Goal: Complete application form

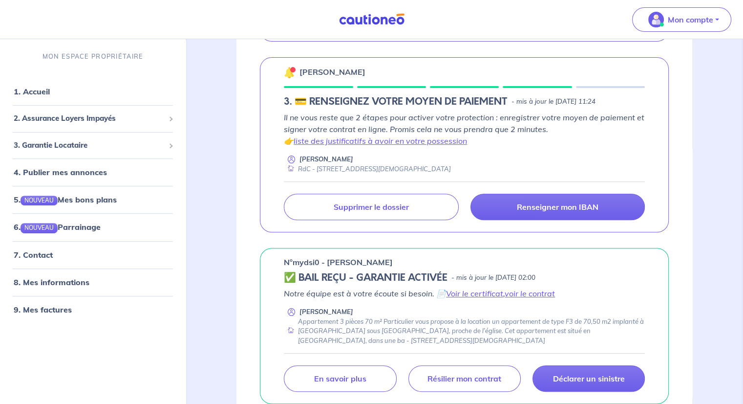
scroll to position [342, 0]
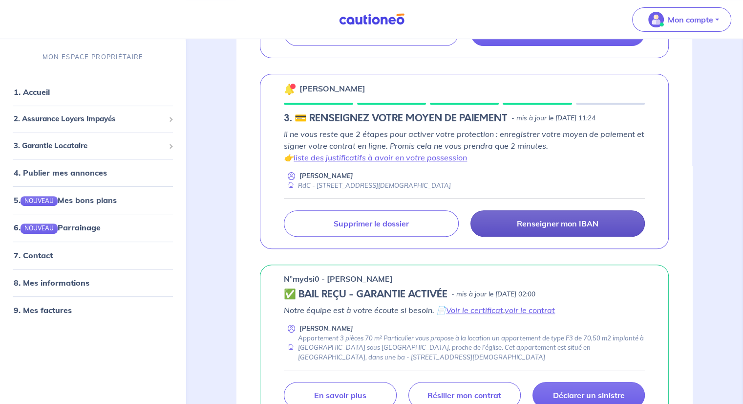
click at [561, 224] on p "Renseigner mon IBAN" at bounding box center [558, 223] width 82 height 10
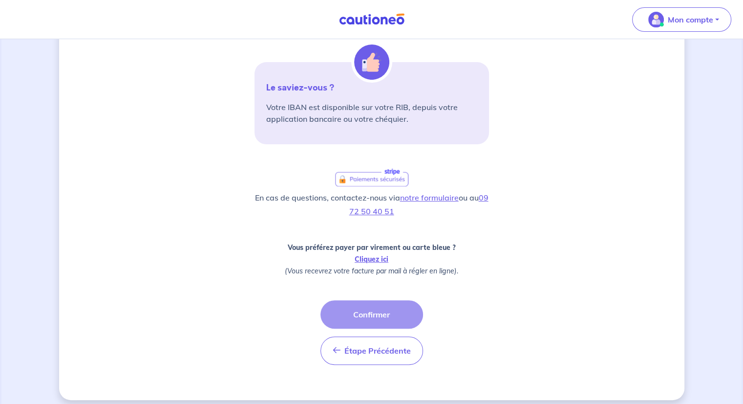
scroll to position [264, 0]
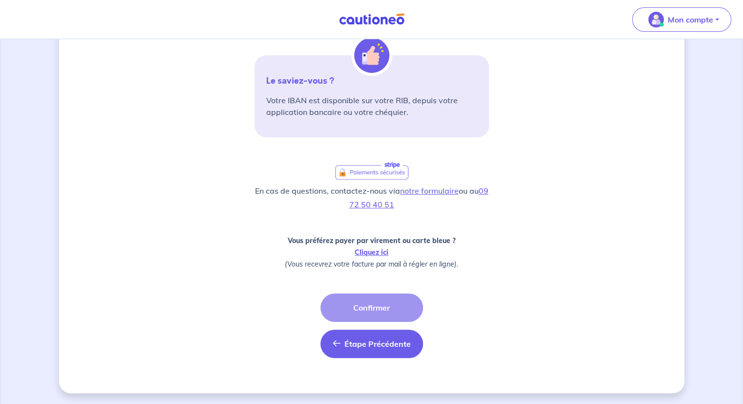
click at [389, 339] on span "Étape Précédente" at bounding box center [377, 344] width 66 height 10
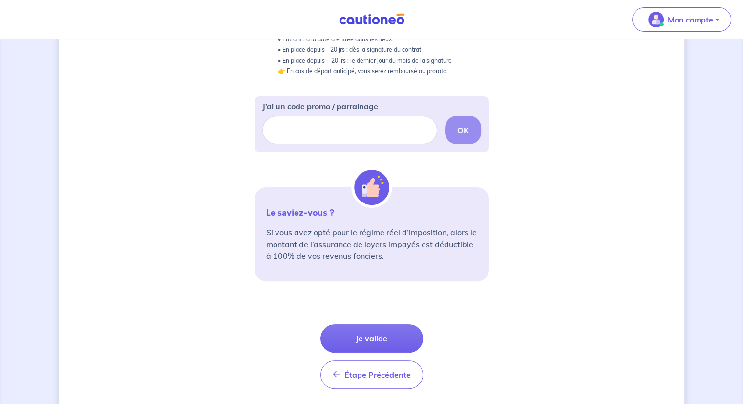
scroll to position [293, 0]
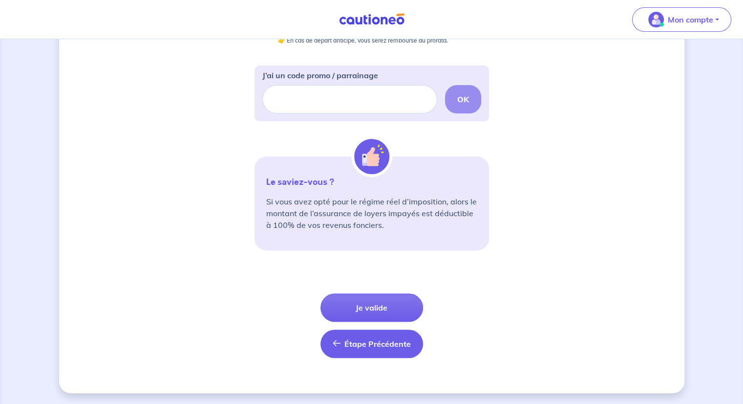
click at [348, 339] on span "Étape Précédente" at bounding box center [377, 344] width 66 height 10
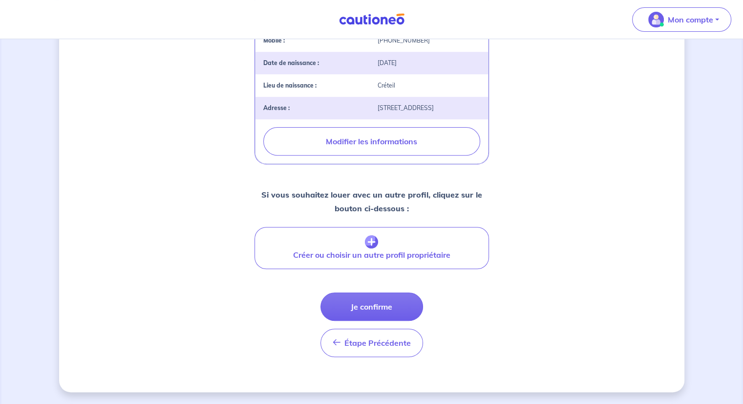
scroll to position [321, 0]
click at [339, 342] on icon "button" at bounding box center [337, 342] width 8 height 8
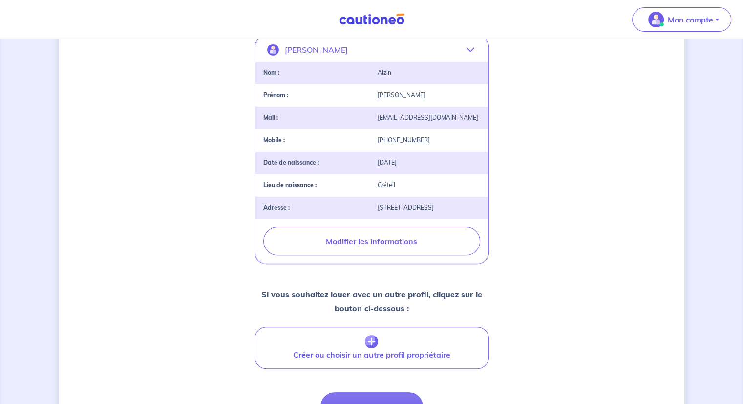
select select "FR"
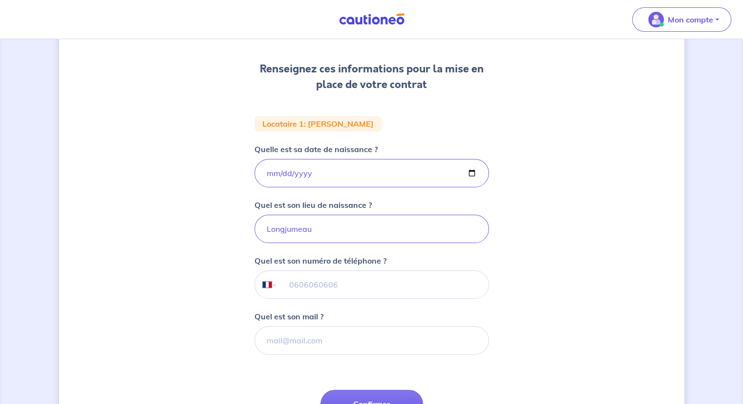
scroll to position [195, 0]
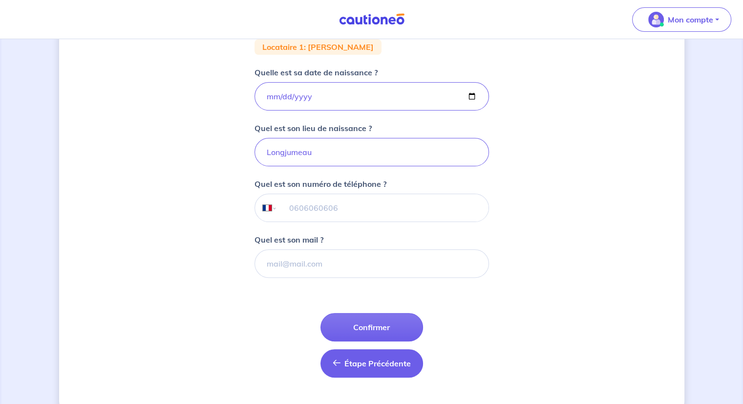
click at [382, 363] on span "Étape Précédente" at bounding box center [377, 363] width 66 height 10
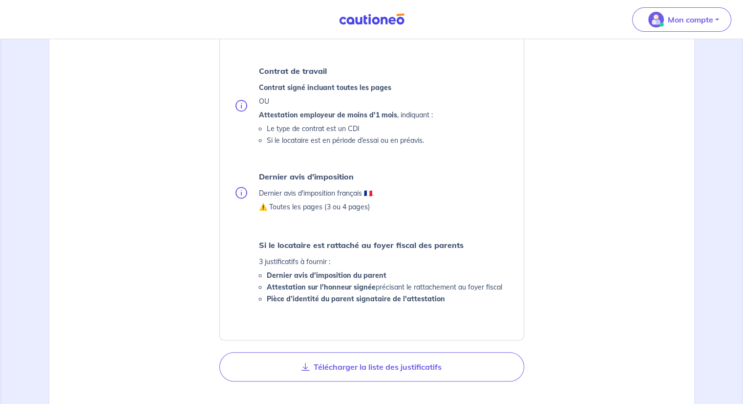
scroll to position [619, 0]
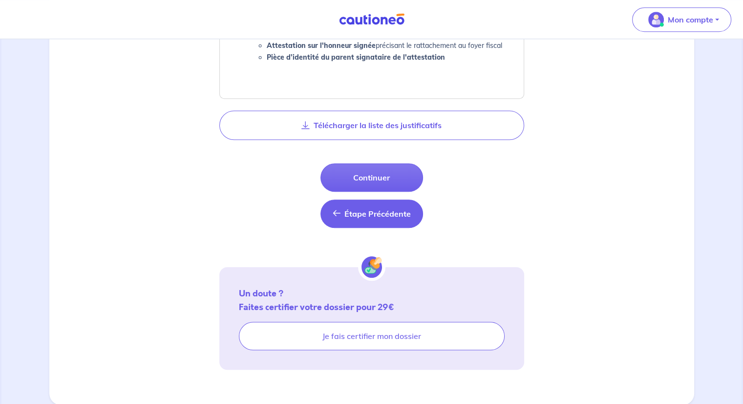
click at [360, 209] on span "Étape Précédente" at bounding box center [377, 214] width 66 height 10
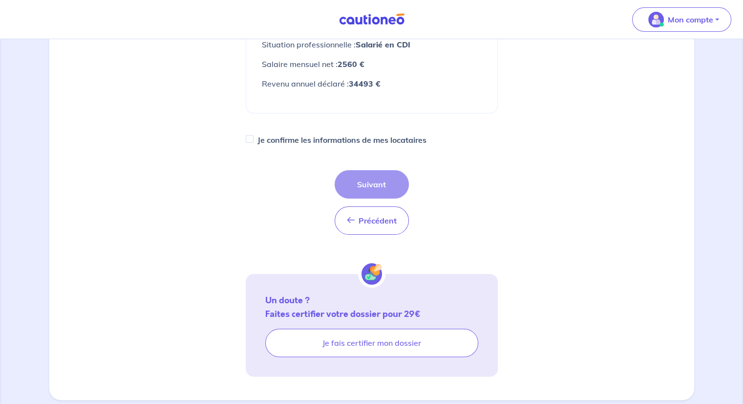
scroll to position [211, 0]
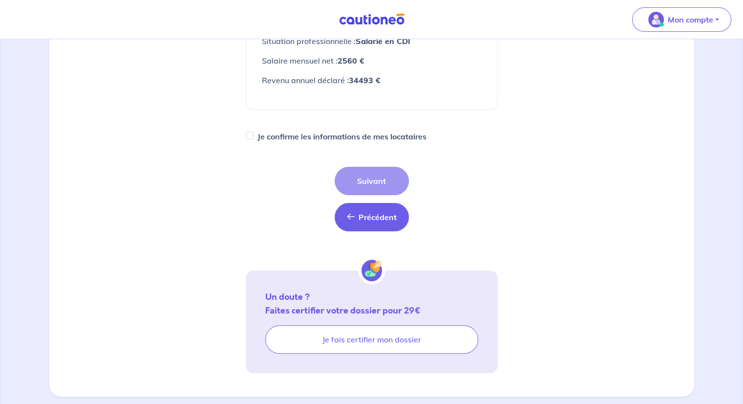
click at [360, 212] on span "Précédent" at bounding box center [378, 217] width 38 height 10
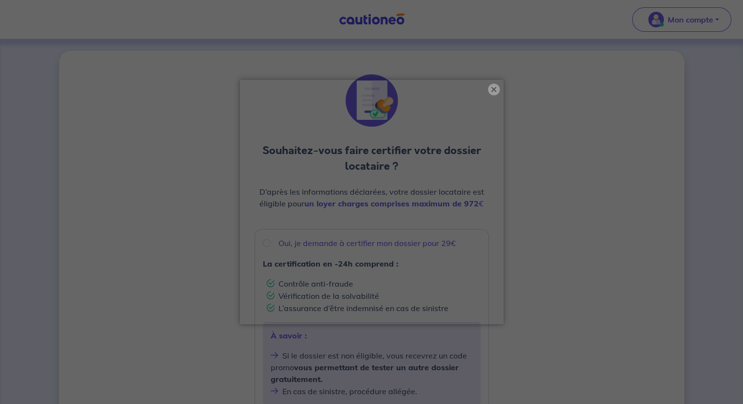
click at [491, 88] on button "×" at bounding box center [494, 90] width 12 height 12
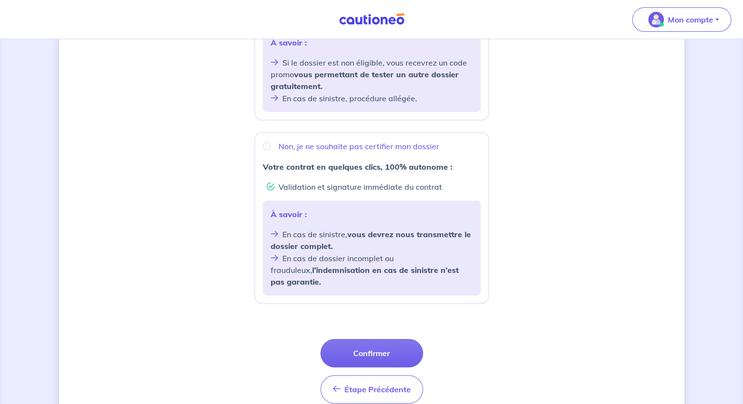
scroll to position [293, 0]
click at [384, 385] on button "Étape Précédente Précédent" at bounding box center [372, 388] width 103 height 28
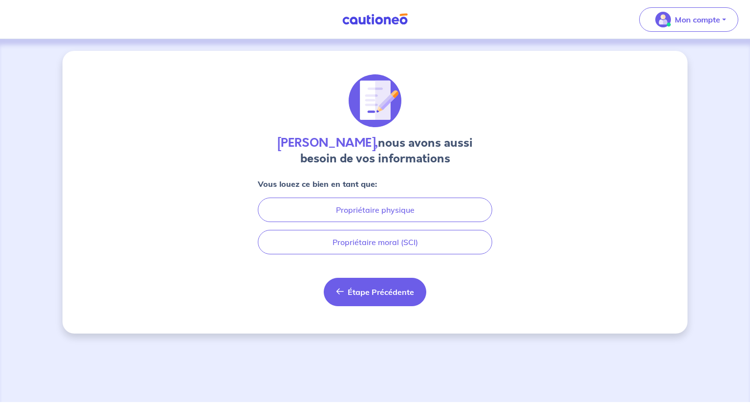
click at [377, 292] on span "Étape Précédente" at bounding box center [381, 292] width 66 height 10
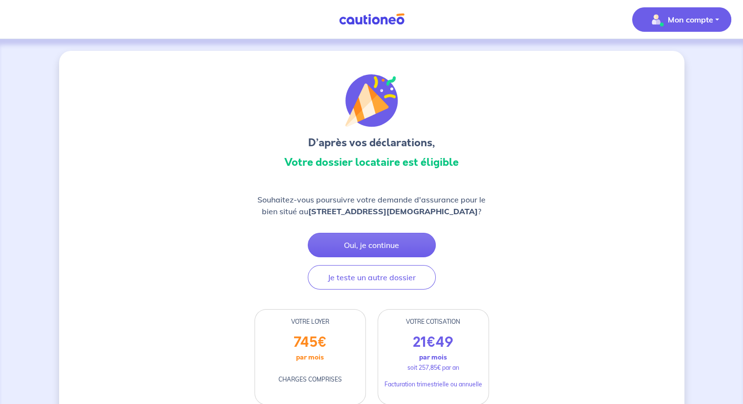
click at [712, 16] on p "Mon compte" at bounding box center [690, 20] width 45 height 12
click at [673, 59] on link "Mes informations" at bounding box center [672, 61] width 79 height 16
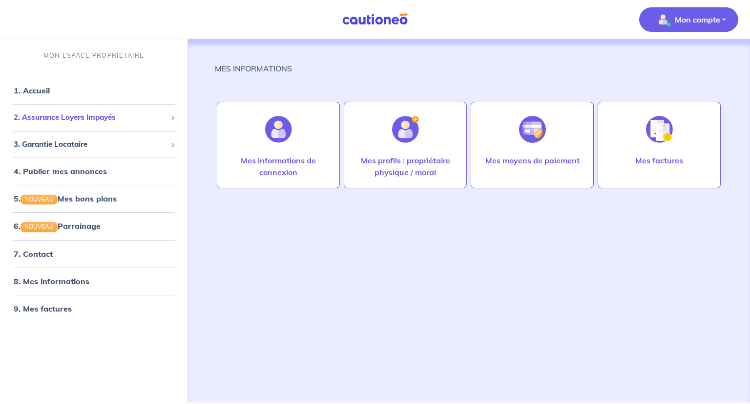
click at [51, 116] on span "2. Assurance Loyers Impayés" at bounding box center [90, 117] width 153 height 11
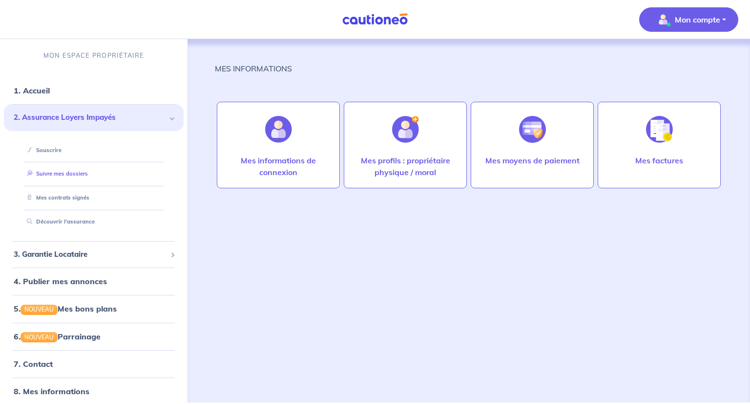
click at [54, 171] on link "Suivre mes dossiers" at bounding box center [55, 173] width 65 height 7
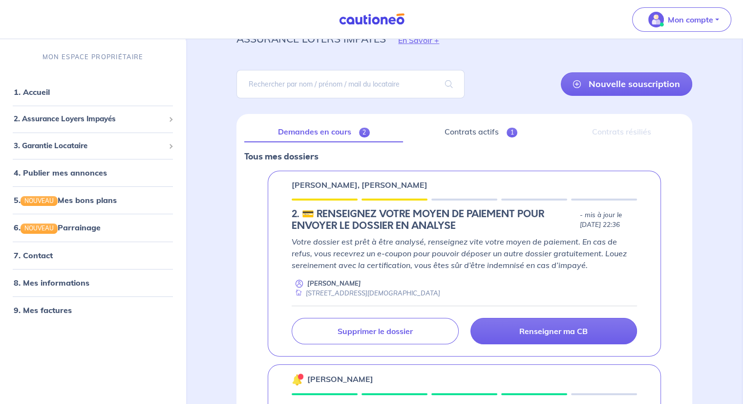
scroll to position [147, 0]
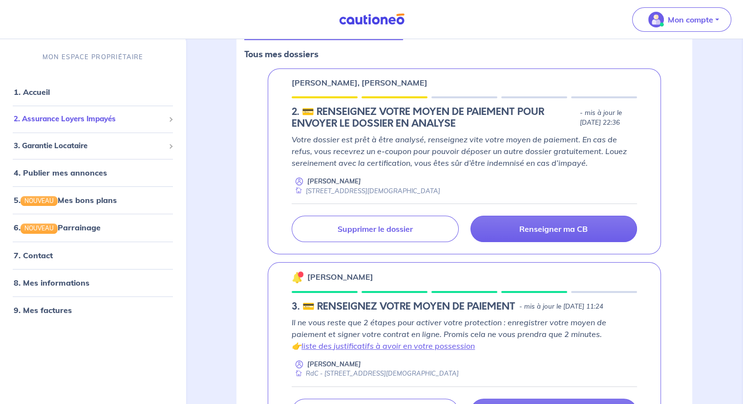
click at [62, 120] on span "2. Assurance Loyers Impayés" at bounding box center [89, 118] width 151 height 11
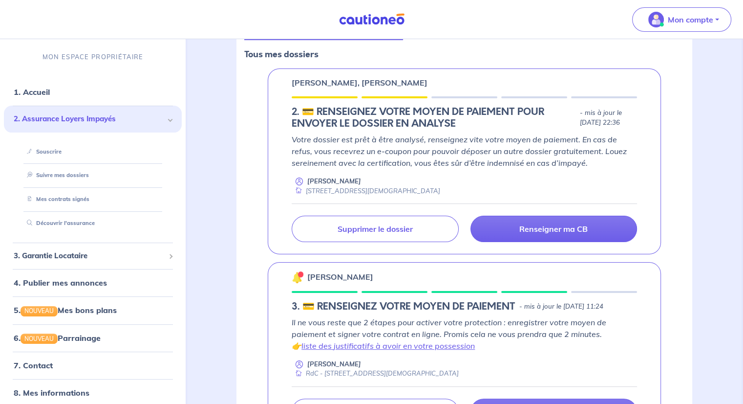
click at [228, 204] on div "assurance loyers impayés En Savoir + Nouvelle souscription Fermer Valider un lo…" at bounding box center [464, 184] width 503 height 536
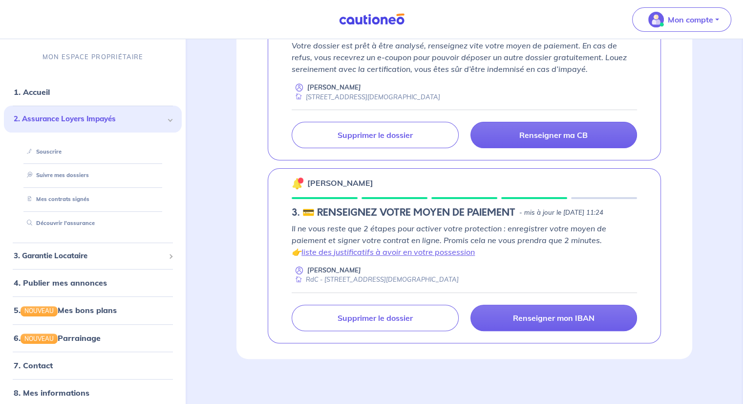
scroll to position [0, 0]
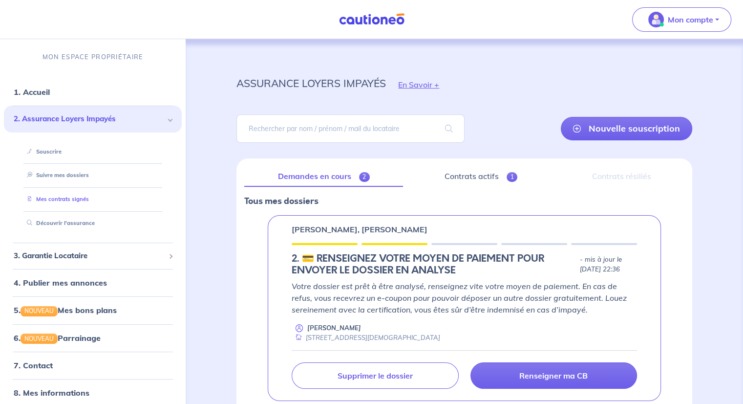
click at [66, 199] on link "Mes contrats signés" at bounding box center [56, 198] width 66 height 7
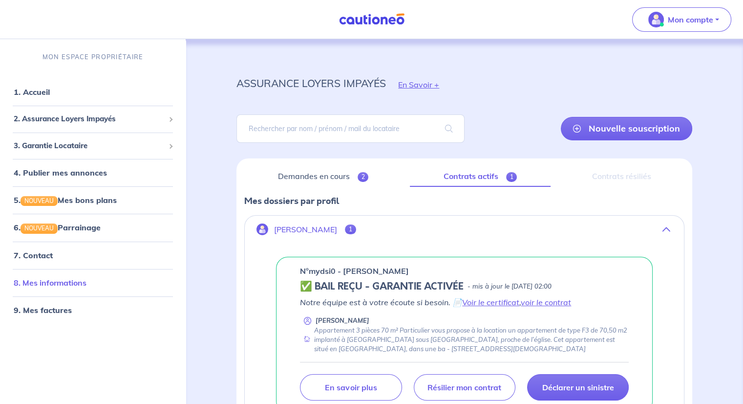
click at [51, 279] on link "8. Mes informations" at bounding box center [50, 282] width 73 height 10
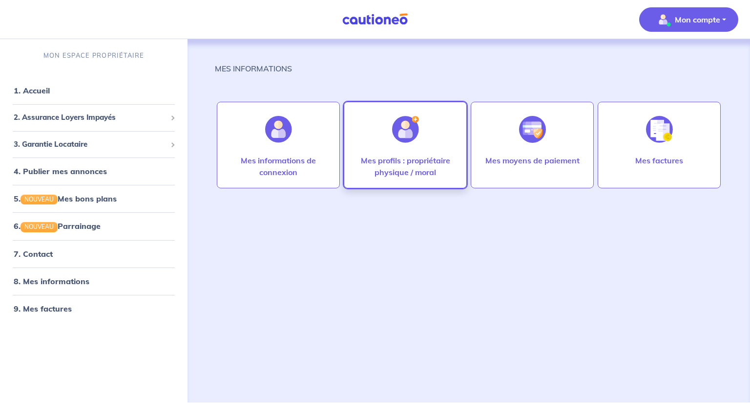
click at [392, 148] on div at bounding box center [406, 129] width 43 height 50
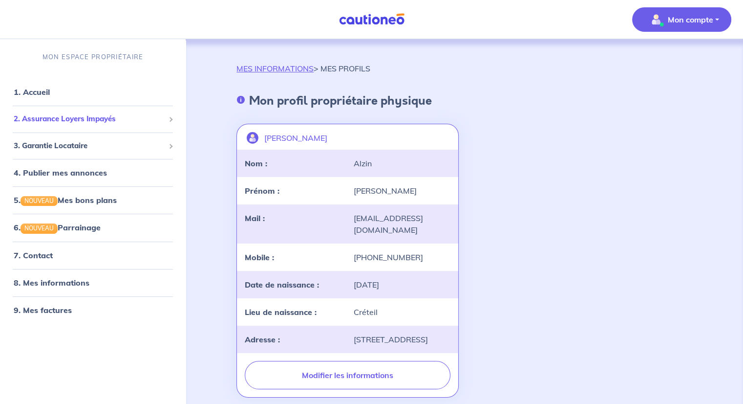
click at [51, 122] on span "2. Assurance Loyers Impayés" at bounding box center [89, 118] width 151 height 11
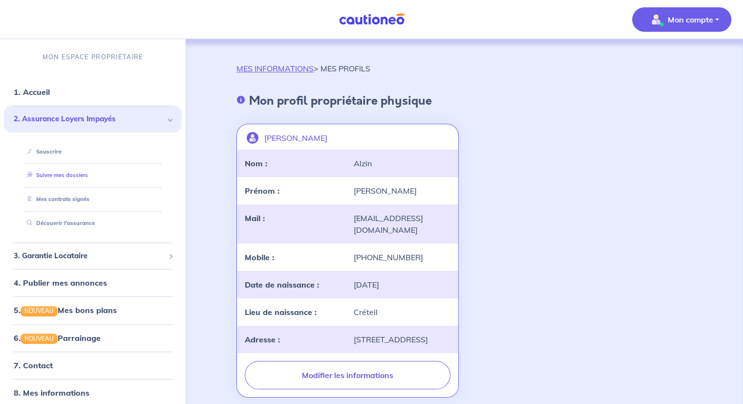
click at [58, 171] on link "Suivre mes dossiers" at bounding box center [55, 174] width 65 height 7
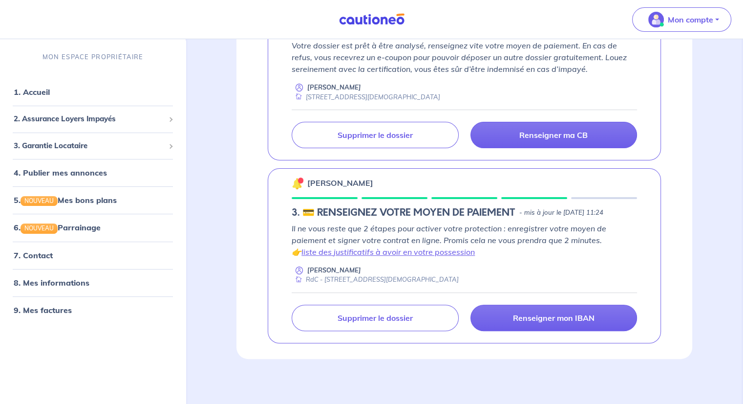
scroll to position [143, 0]
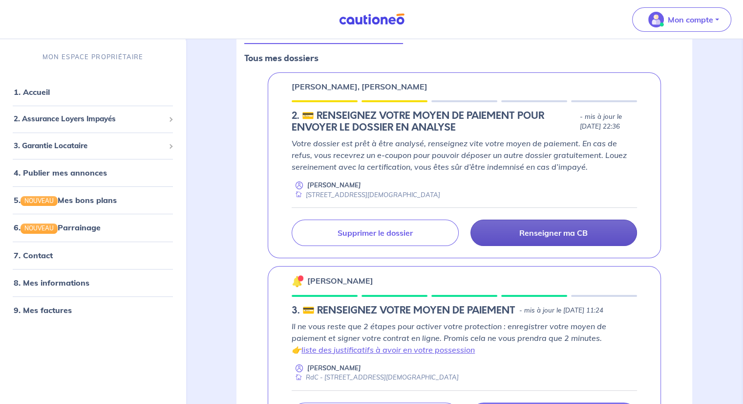
click at [557, 233] on p "Renseigner ma CB" at bounding box center [553, 233] width 68 height 10
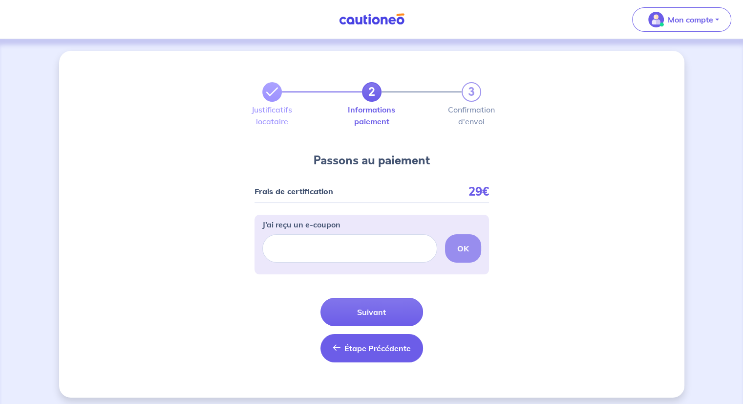
click at [366, 351] on span "Étape Précédente" at bounding box center [377, 348] width 66 height 10
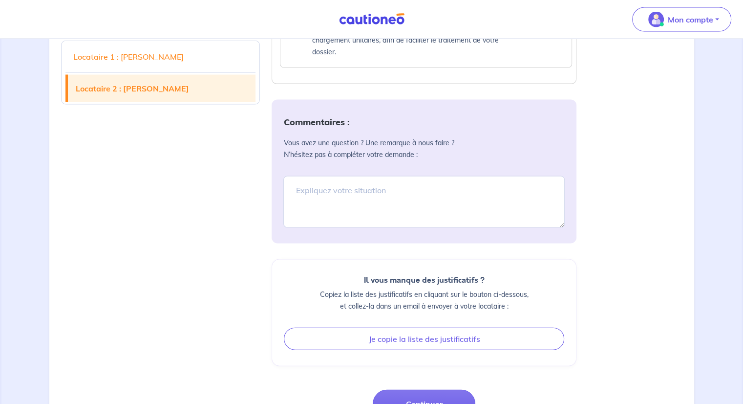
scroll to position [2096, 0]
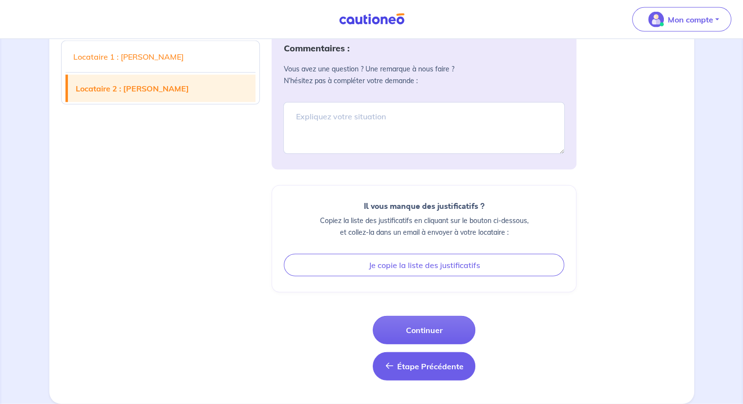
click at [443, 368] on span "Étape Précédente" at bounding box center [430, 366] width 66 height 10
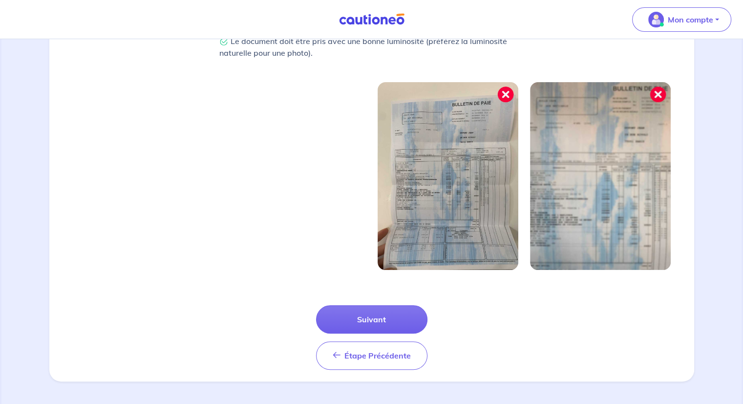
scroll to position [296, 0]
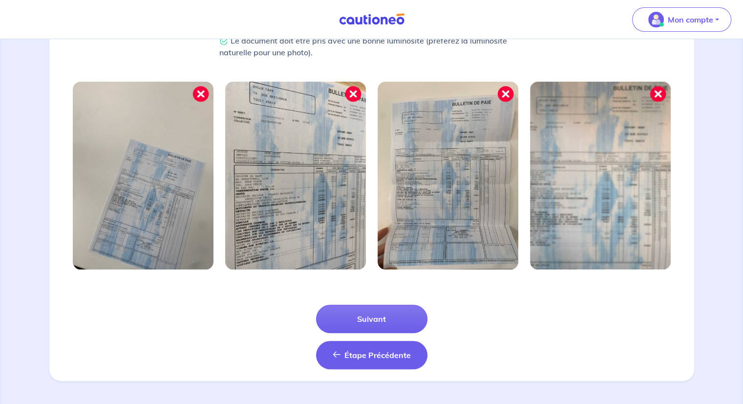
click at [361, 358] on span "Étape Précédente" at bounding box center [377, 355] width 66 height 10
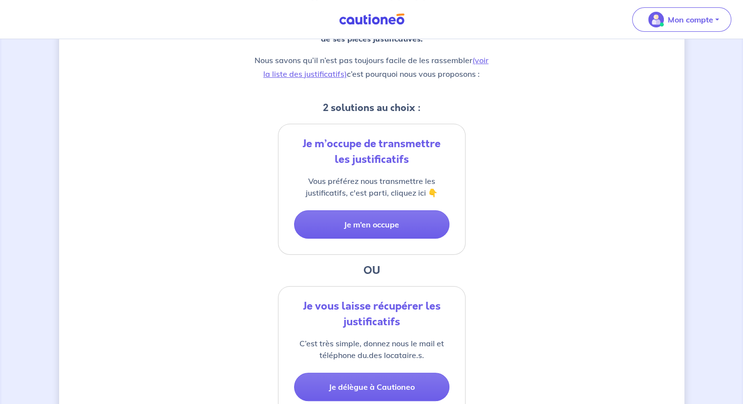
scroll to position [257, 0]
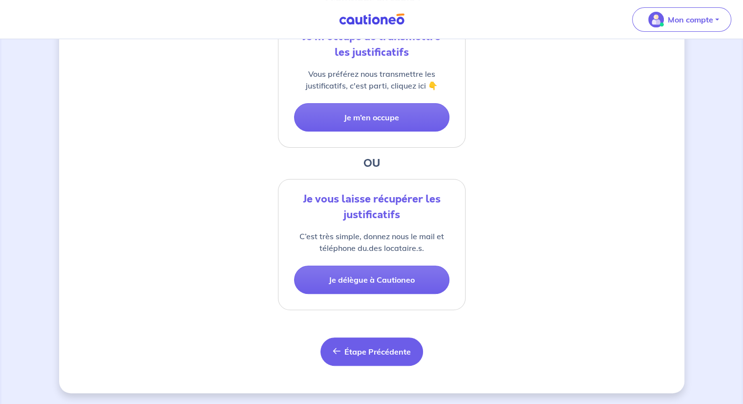
click at [356, 347] on span "Étape Précédente" at bounding box center [377, 351] width 66 height 10
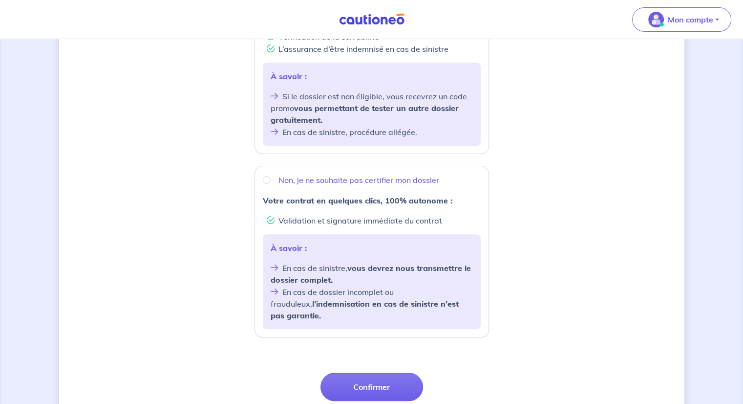
scroll to position [329, 0]
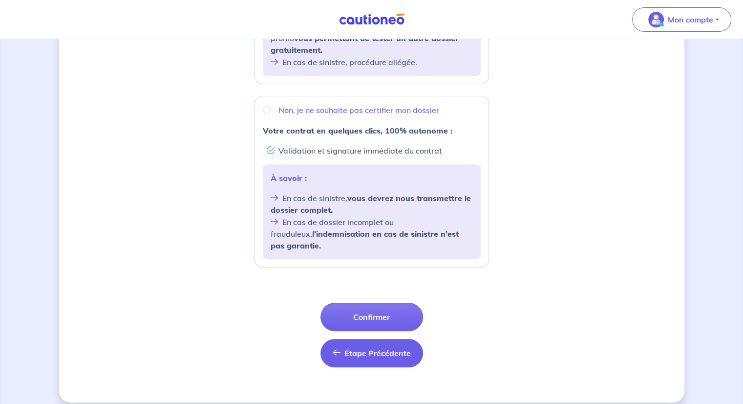
click at [351, 348] on span "Étape Précédente" at bounding box center [377, 353] width 66 height 10
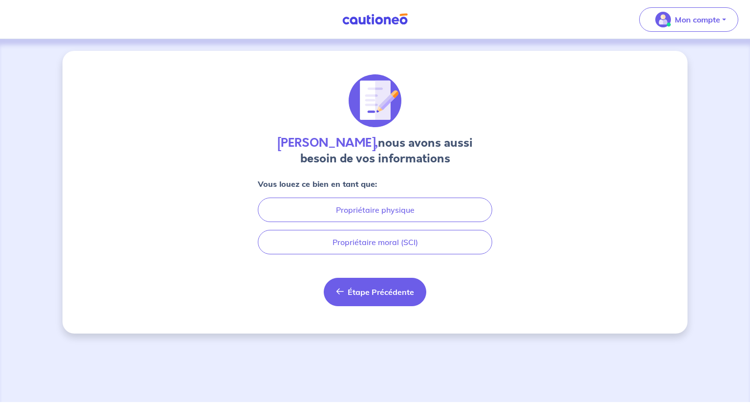
click at [389, 292] on span "Étape Précédente" at bounding box center [381, 292] width 66 height 10
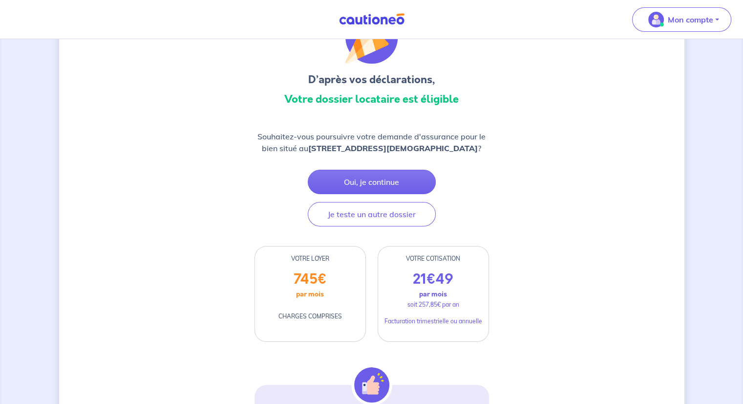
scroll to position [147, 0]
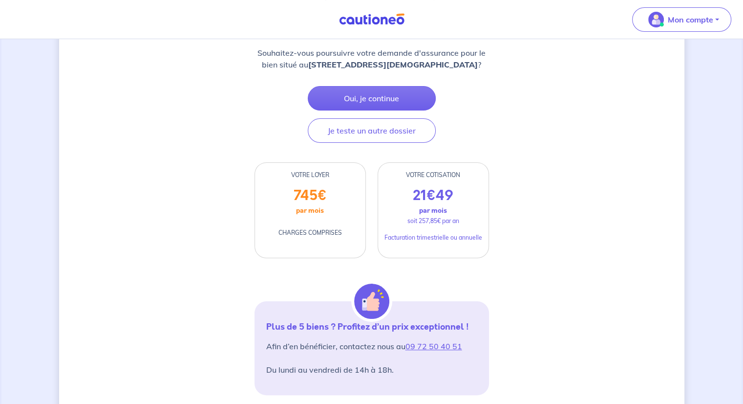
click at [303, 208] on p "par mois" at bounding box center [310, 210] width 28 height 13
click at [358, 129] on button "Je teste un autre dossier" at bounding box center [372, 130] width 128 height 24
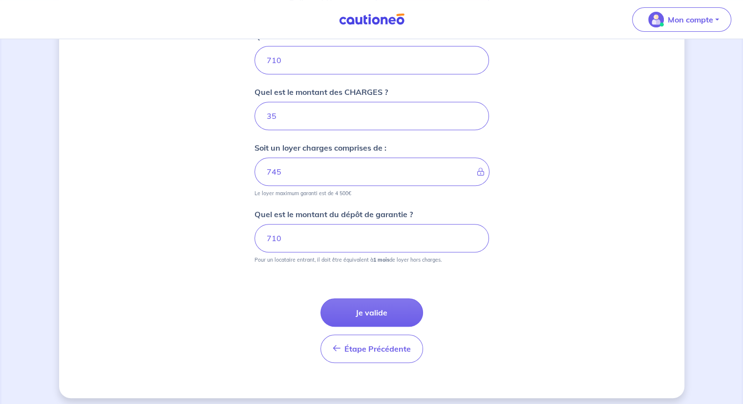
scroll to position [414, 0]
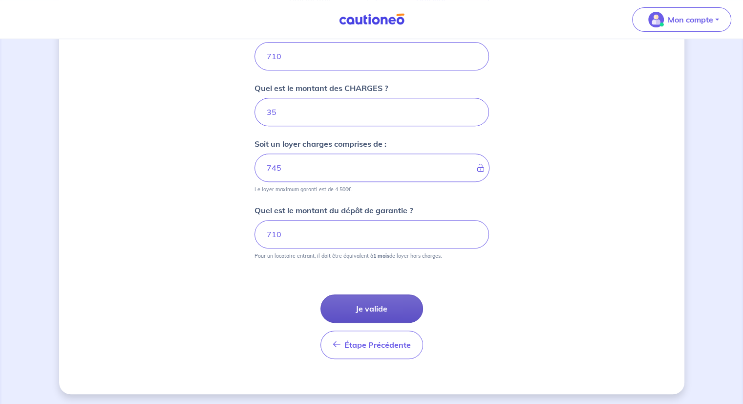
click at [362, 305] on button "Je valide" at bounding box center [372, 308] width 103 height 28
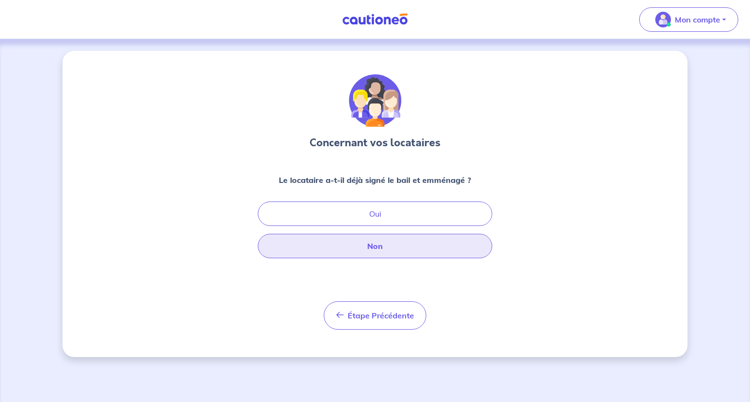
click at [378, 247] on button "Non" at bounding box center [375, 246] width 235 height 24
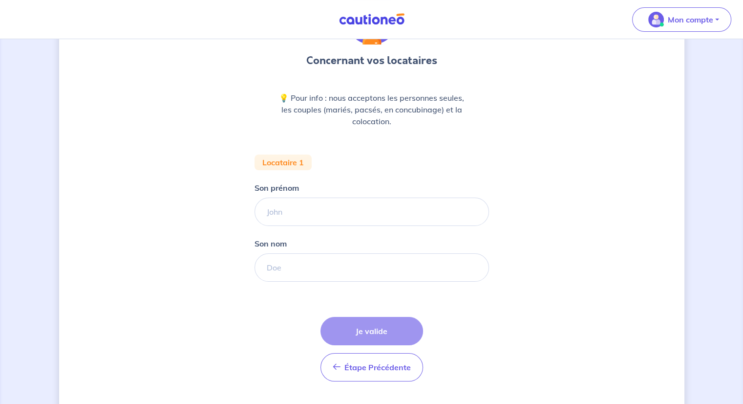
scroll to position [98, 0]
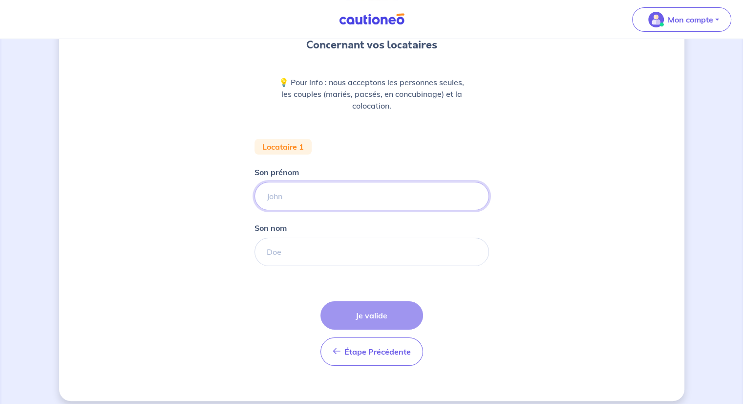
click at [283, 200] on input "Son prénom" at bounding box center [372, 196] width 235 height 28
click at [214, 317] on div "Concernant vos locataires 💡 Pour info : nous acceptons les personnes seules, le…" at bounding box center [371, 177] width 625 height 448
click at [274, 194] on input "Son prénom" at bounding box center [372, 196] width 235 height 28
type input "[PERSON_NAME]"
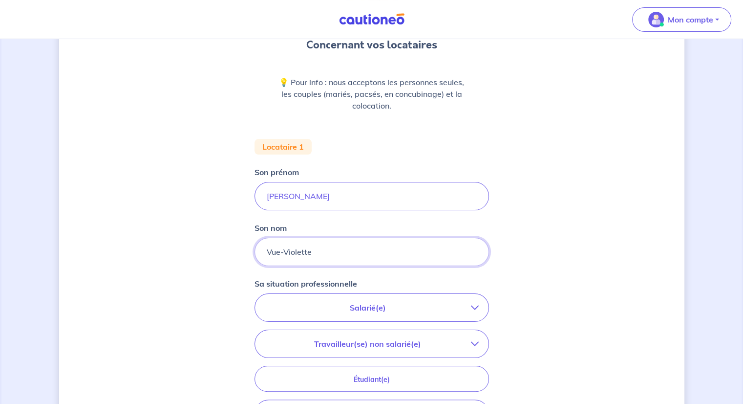
type input "Vue-Violette"
click at [165, 196] on div "Concernant vos locataires 💡 Pour info : nous acceptons les personnes seules, le…" at bounding box center [371, 261] width 625 height 617
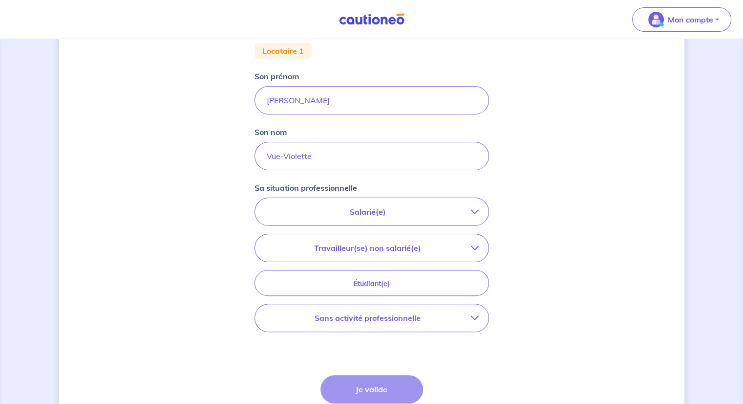
scroll to position [195, 0]
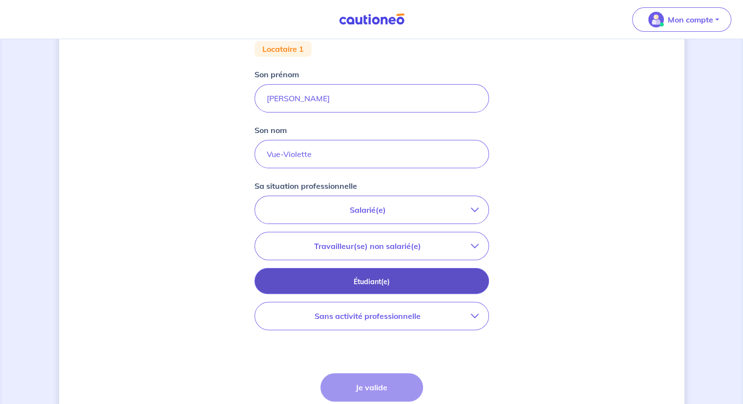
click at [360, 278] on p "Étudiant(e)" at bounding box center [372, 281] width 210 height 11
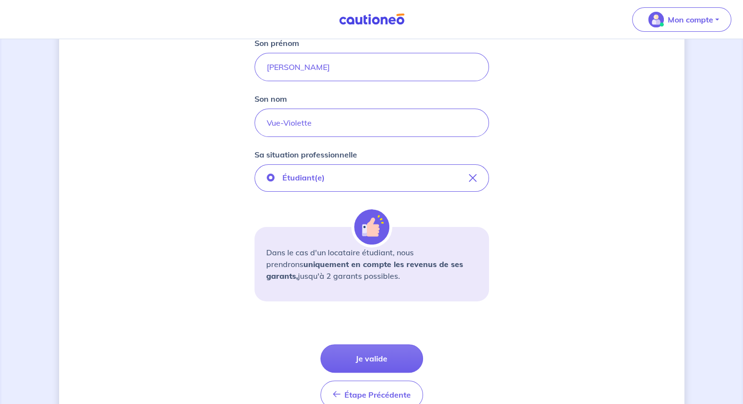
scroll to position [244, 0]
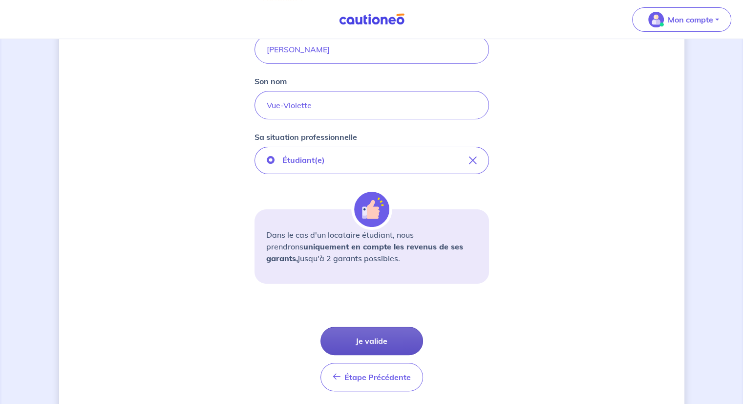
click at [367, 342] on button "Je valide" at bounding box center [372, 340] width 103 height 28
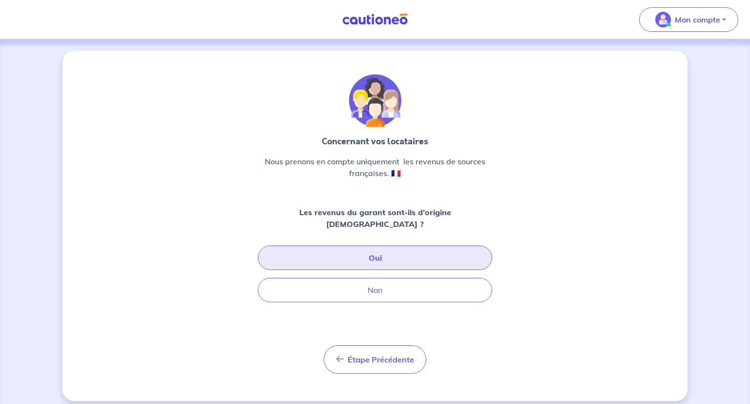
click at [363, 245] on button "Oui" at bounding box center [375, 257] width 235 height 24
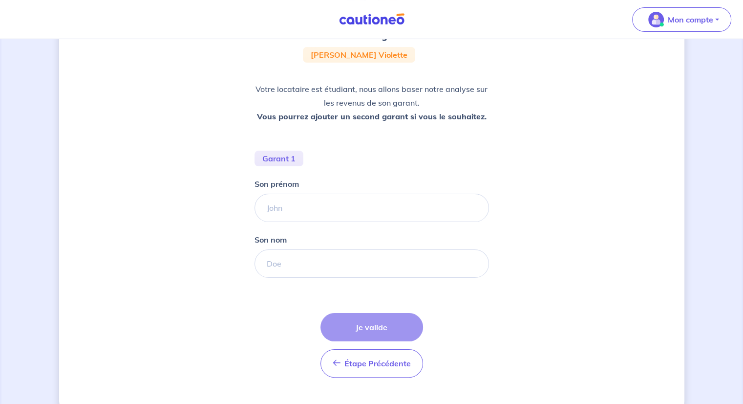
scroll to position [127, 0]
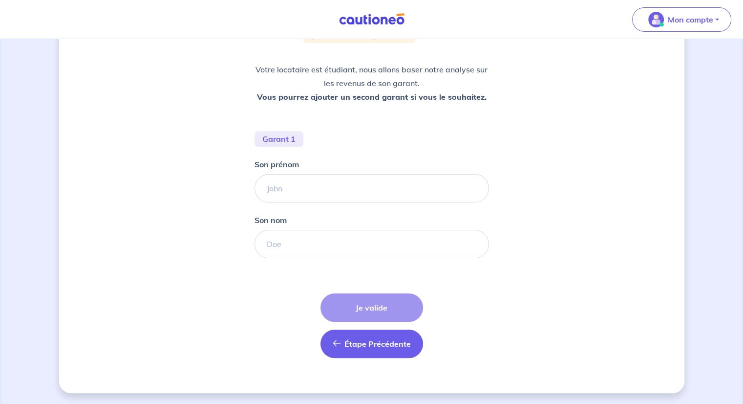
click at [356, 347] on button "Étape Précédente Précédent" at bounding box center [372, 343] width 103 height 28
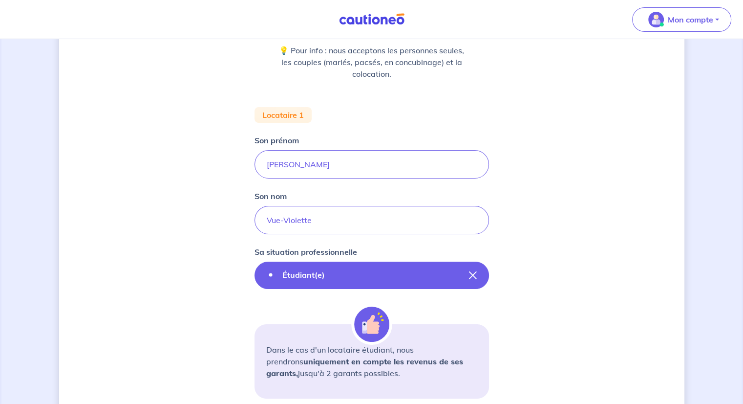
scroll to position [147, 0]
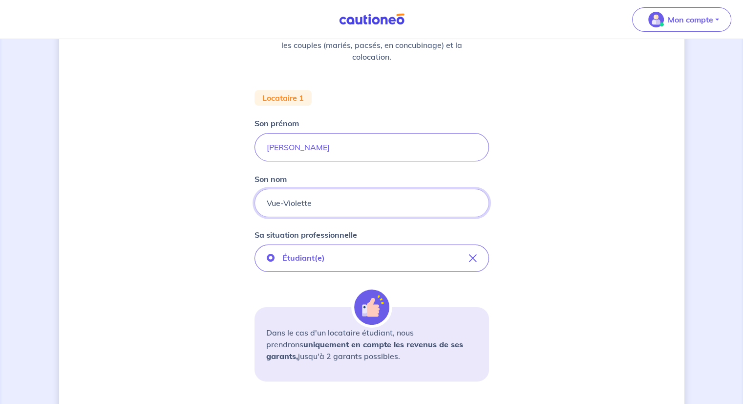
click at [339, 199] on input "Vue-Violette" at bounding box center [372, 203] width 235 height 28
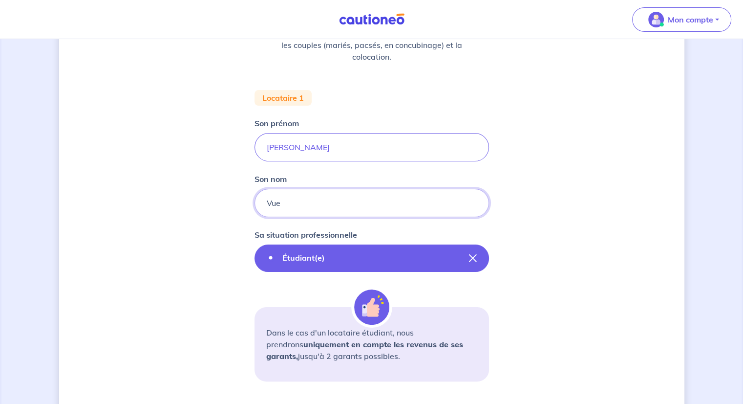
type input "Vue"
click at [287, 260] on p "Étudiant(e)" at bounding box center [303, 258] width 43 height 12
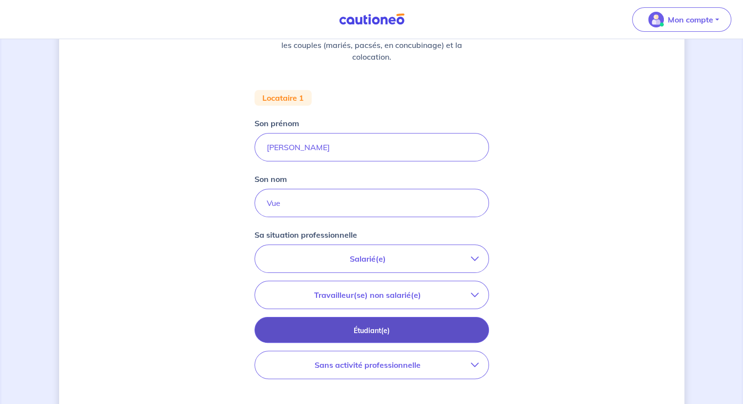
click at [330, 319] on button "Étudiant(e)" at bounding box center [372, 330] width 235 height 26
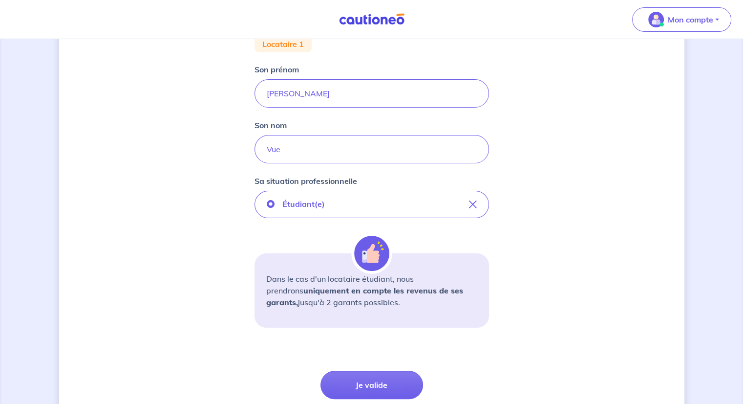
scroll to position [278, 0]
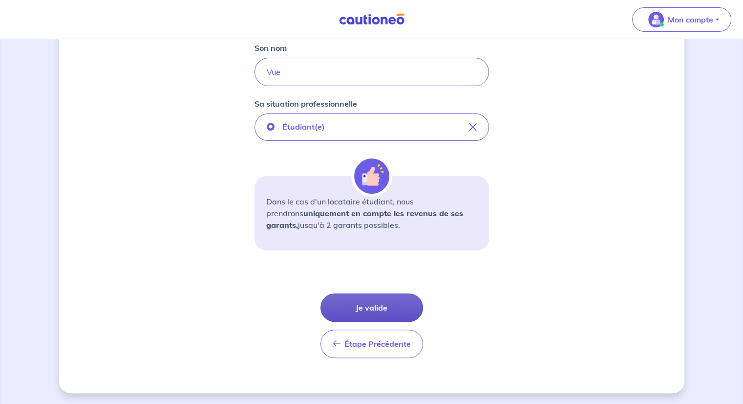
click at [377, 305] on button "Je valide" at bounding box center [372, 307] width 103 height 28
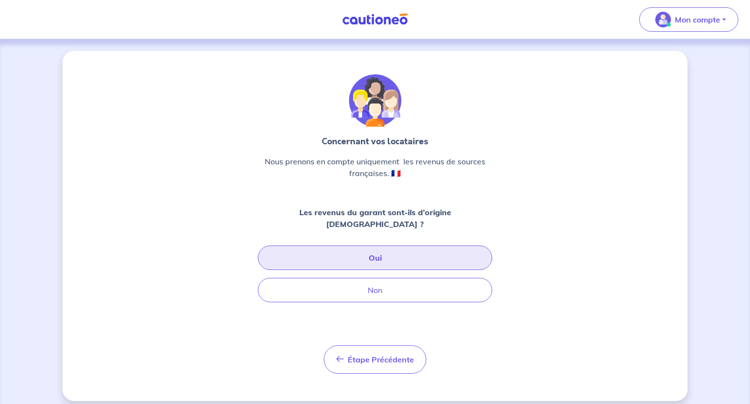
click at [365, 245] on button "Oui" at bounding box center [375, 257] width 235 height 24
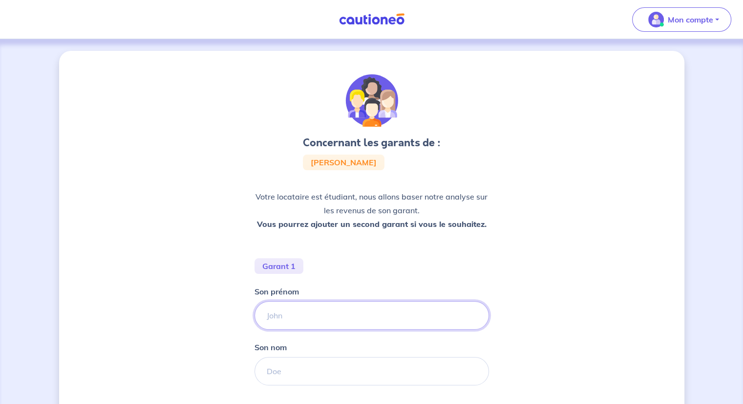
click at [291, 312] on input "Son prénom" at bounding box center [372, 315] width 235 height 28
type input "[PERSON_NAME]"
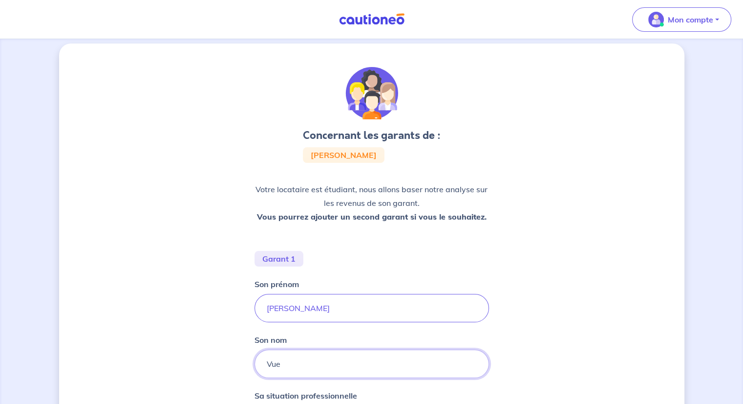
scroll to position [147, 0]
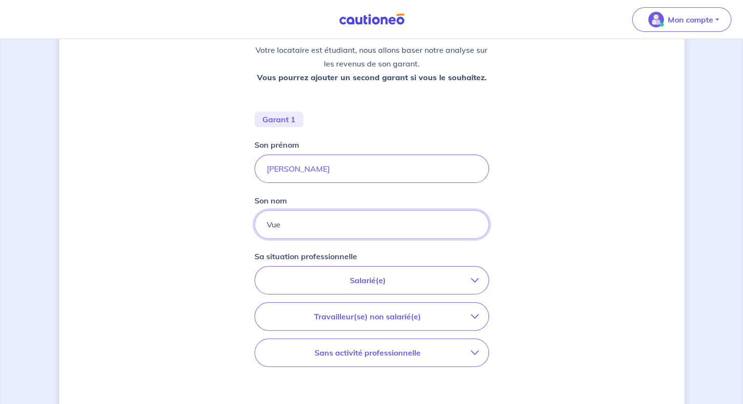
type input "Vue"
click at [171, 377] on div "Concernant les garants de : [PERSON_NAME] Votre locataire est étudiant, nous al…" at bounding box center [371, 206] width 625 height 605
click at [343, 280] on p "Salarié(e)" at bounding box center [368, 280] width 206 height 12
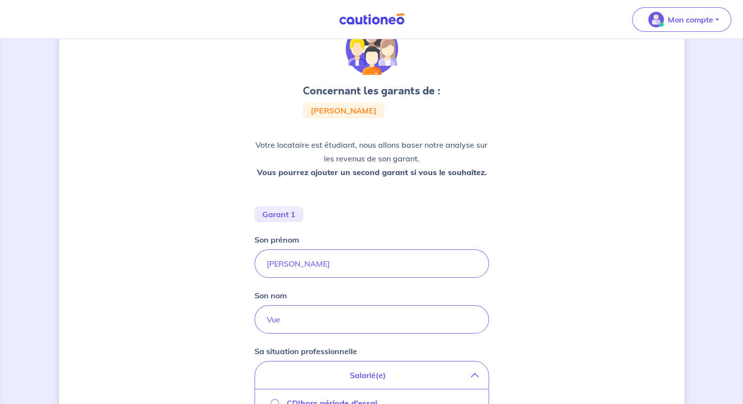
scroll to position [0, 0]
